Goal: Information Seeking & Learning: Learn about a topic

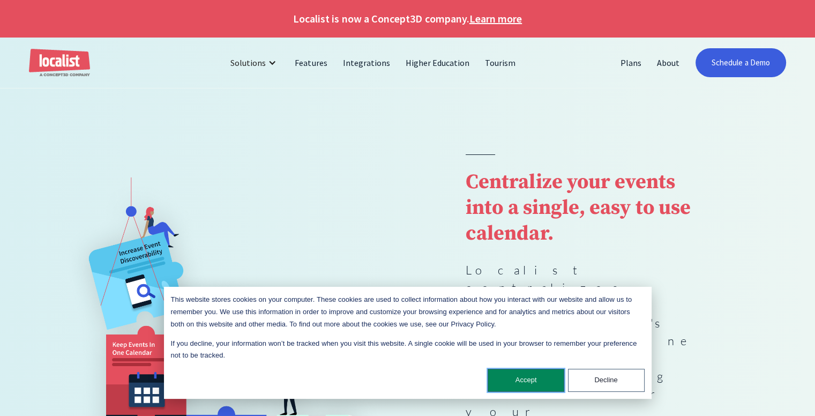
click at [529, 373] on button "Accept" at bounding box center [526, 380] width 77 height 23
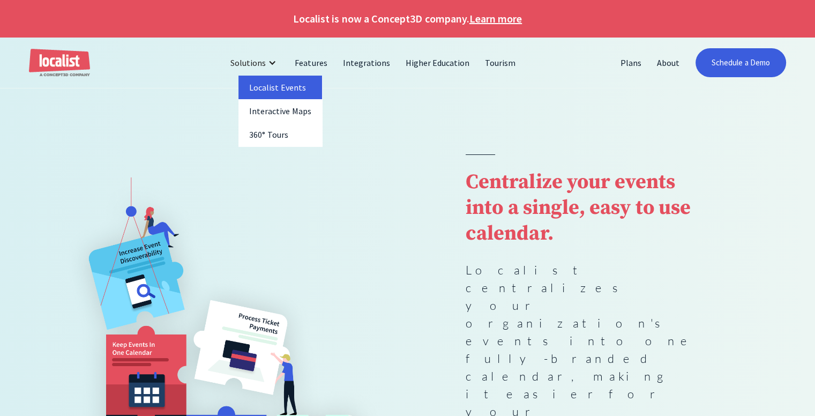
click at [276, 84] on link "Localist Events" at bounding box center [280, 88] width 84 height 24
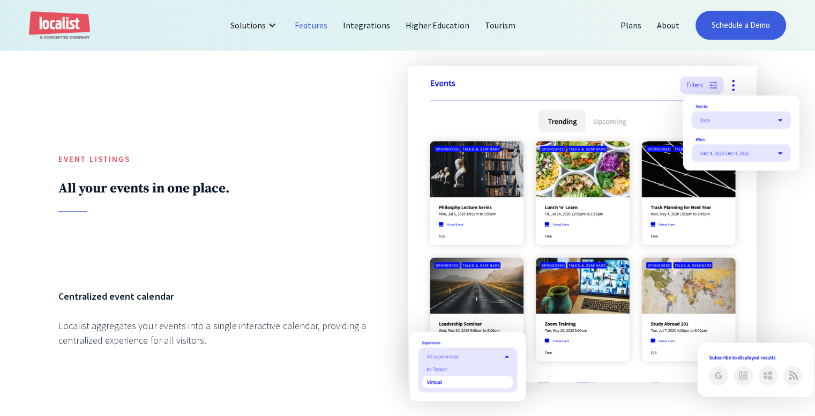
scroll to position [974, 0]
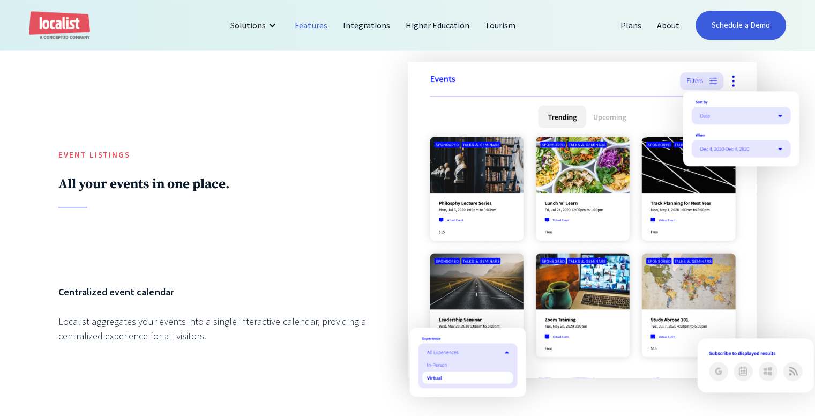
click at [478, 97] on img at bounding box center [582, 220] width 349 height 316
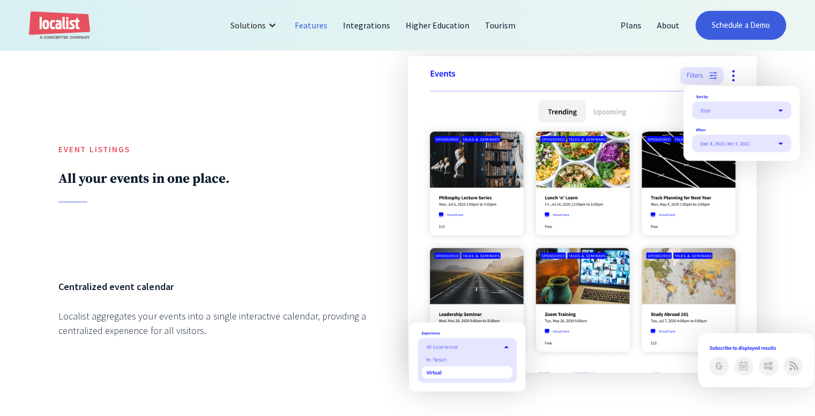
scroll to position [958, 0]
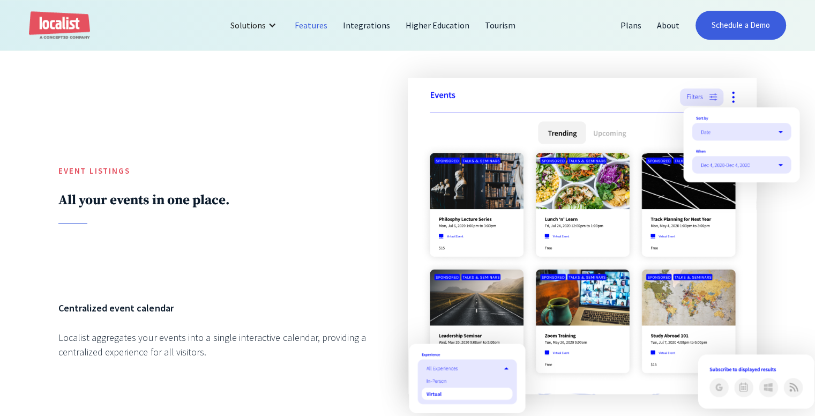
click at [731, 102] on img at bounding box center [582, 236] width 349 height 316
click at [734, 19] on link "Schedule a Demo" at bounding box center [741, 25] width 91 height 29
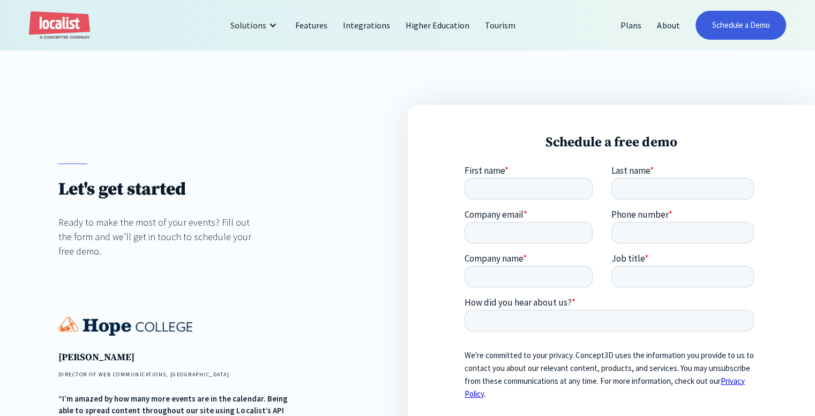
scroll to position [1, 0]
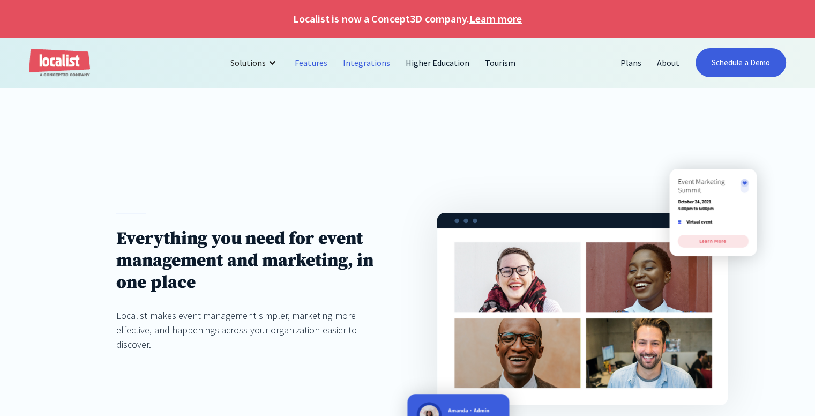
click at [377, 64] on link "Integrations" at bounding box center [366, 63] width 63 height 26
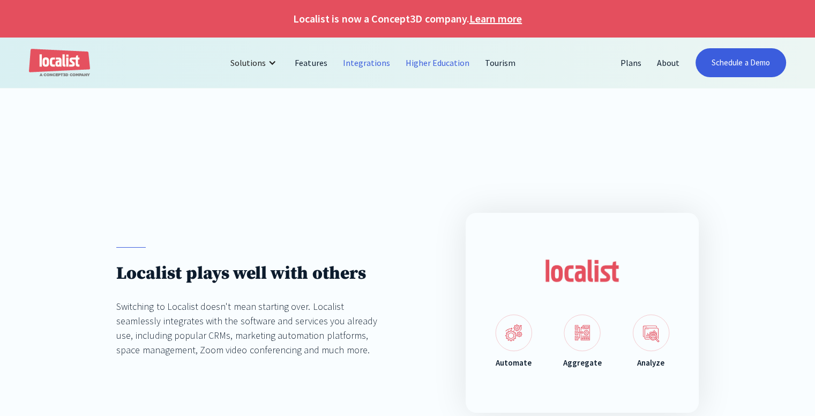
click at [424, 68] on link "Higher Education" at bounding box center [438, 63] width 80 height 26
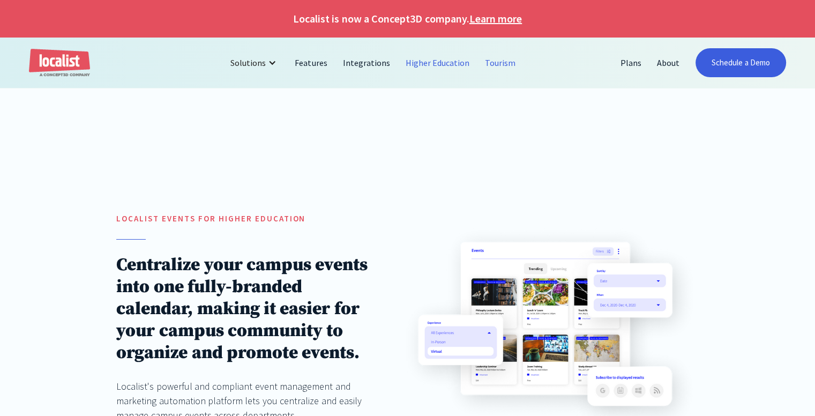
click at [493, 62] on link "Tourism" at bounding box center [500, 63] width 46 height 26
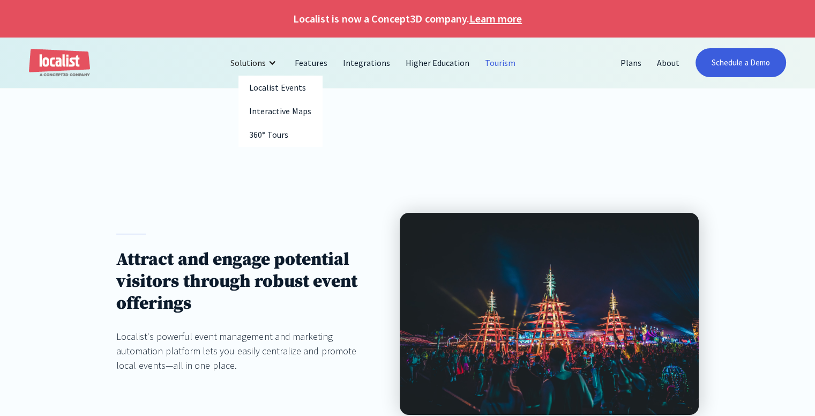
click at [266, 69] on div "Solutions" at bounding box center [254, 63] width 65 height 26
click at [272, 65] on div at bounding box center [272, 62] width 9 height 9
click at [294, 97] on link "Localist Events" at bounding box center [280, 88] width 84 height 24
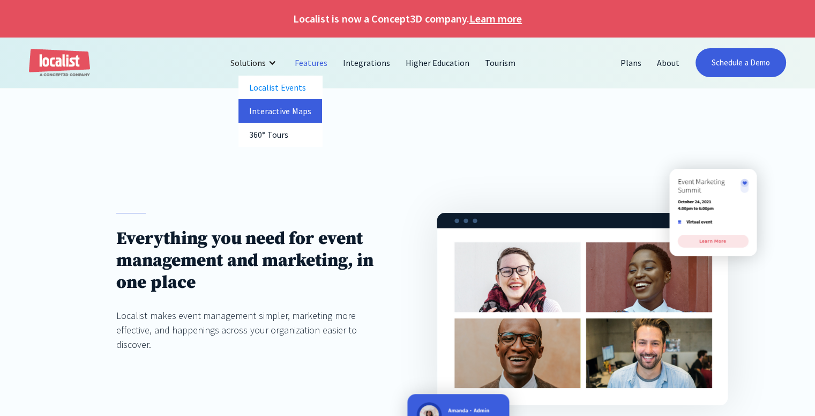
click at [273, 100] on link "Interactive Maps" at bounding box center [280, 111] width 84 height 24
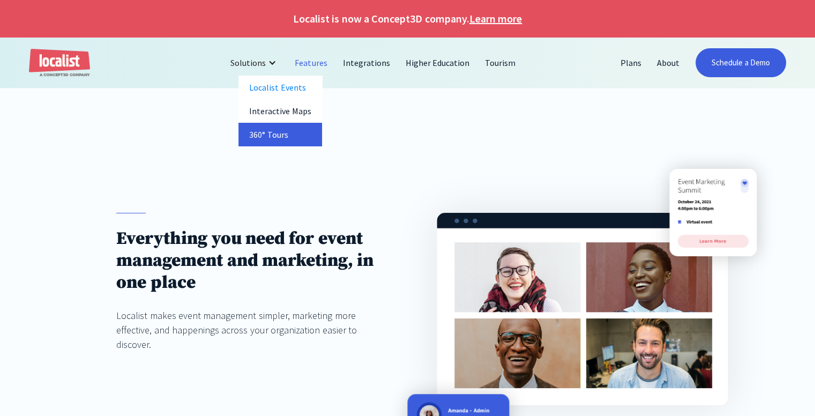
click at [277, 131] on link "360° Tours" at bounding box center [280, 135] width 84 height 24
